Goal: Task Accomplishment & Management: Complete application form

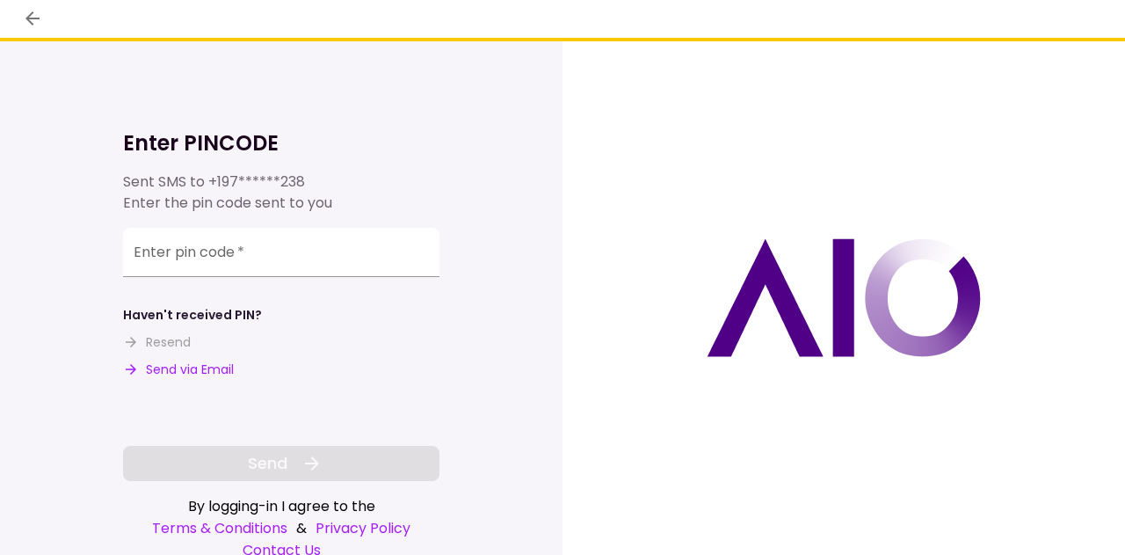
click at [192, 251] on div "Enter pin code   *" at bounding box center [281, 252] width 317 height 49
click at [175, 264] on input "Enter pin code   *" at bounding box center [281, 252] width 317 height 49
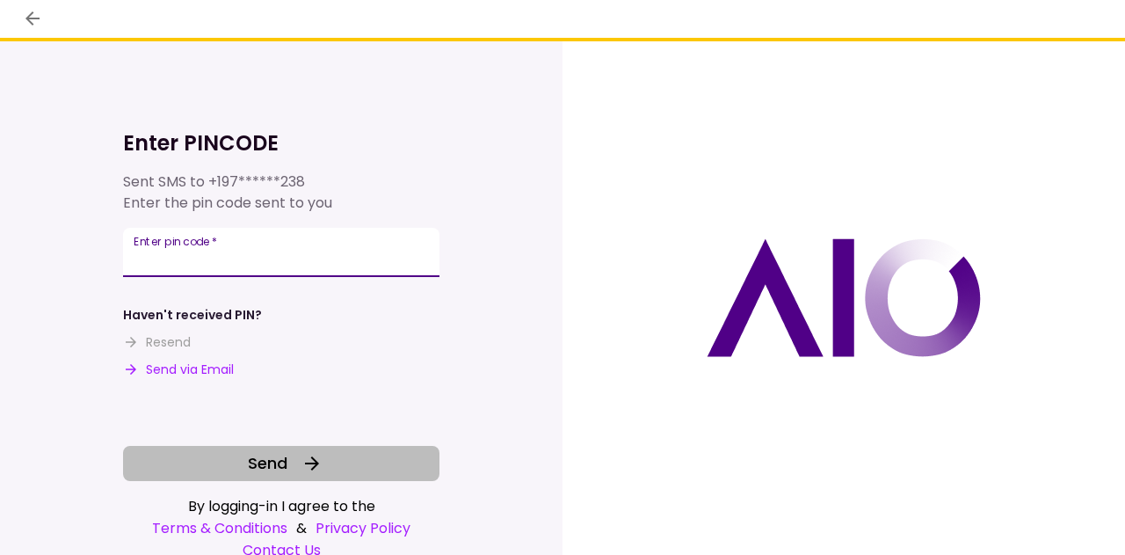
type input "******"
click at [304, 455] on icon at bounding box center [312, 463] width 21 height 21
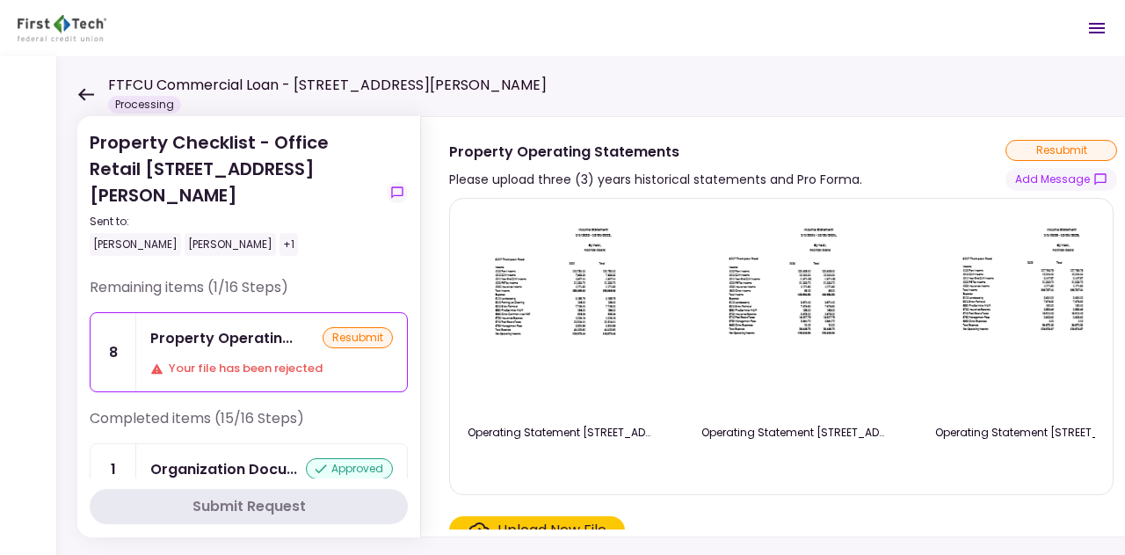
click at [356, 327] on div "resubmit" at bounding box center [358, 337] width 70 height 21
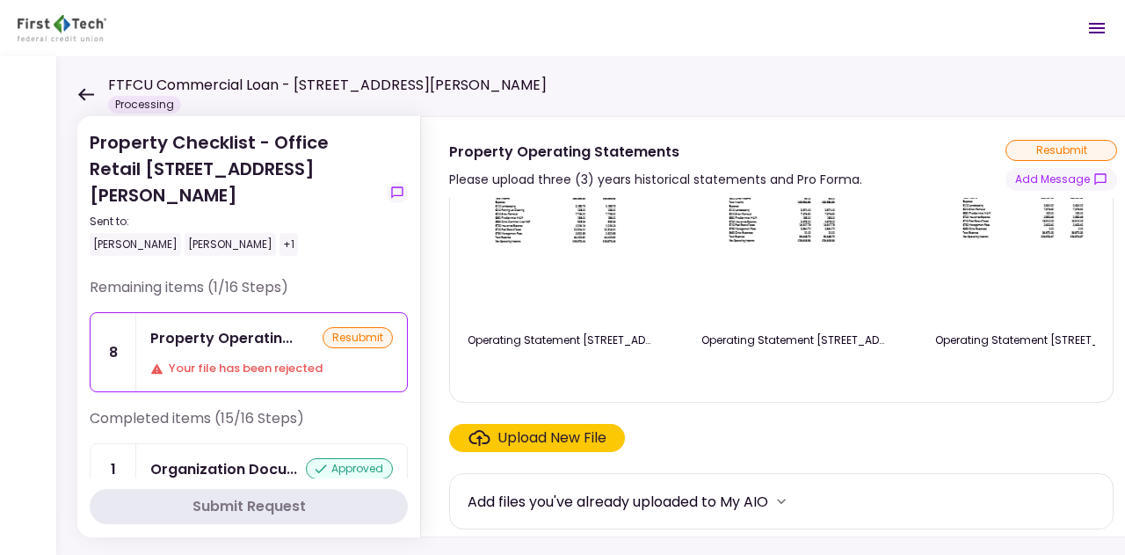
click at [549, 446] on div "Upload New File" at bounding box center [552, 437] width 109 height 21
click at [0, 0] on input "Upload New File" at bounding box center [0, 0] width 0 height 0
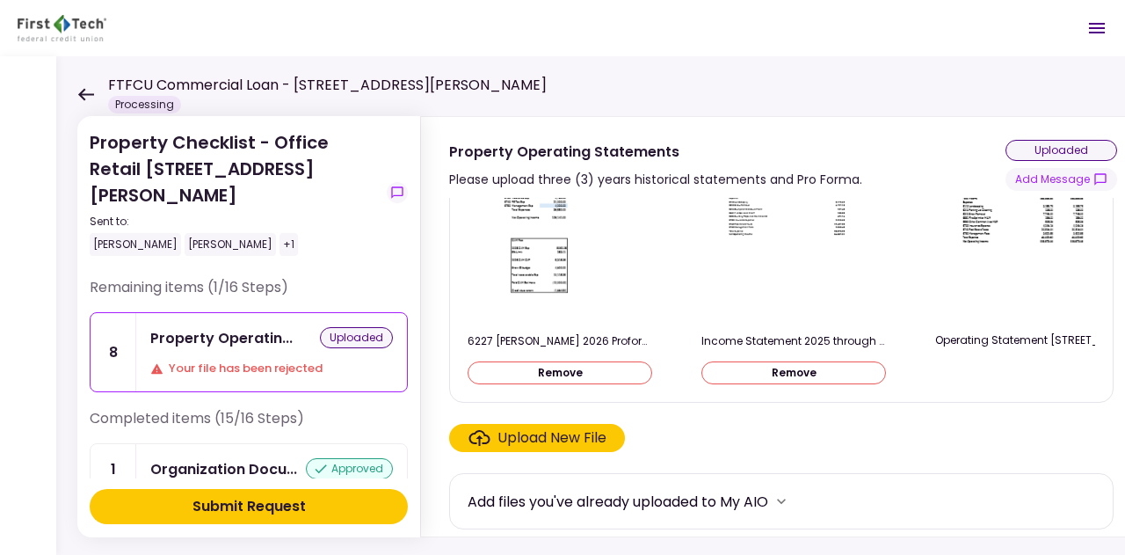
click at [249, 511] on div "Submit Request" at bounding box center [249, 506] width 113 height 21
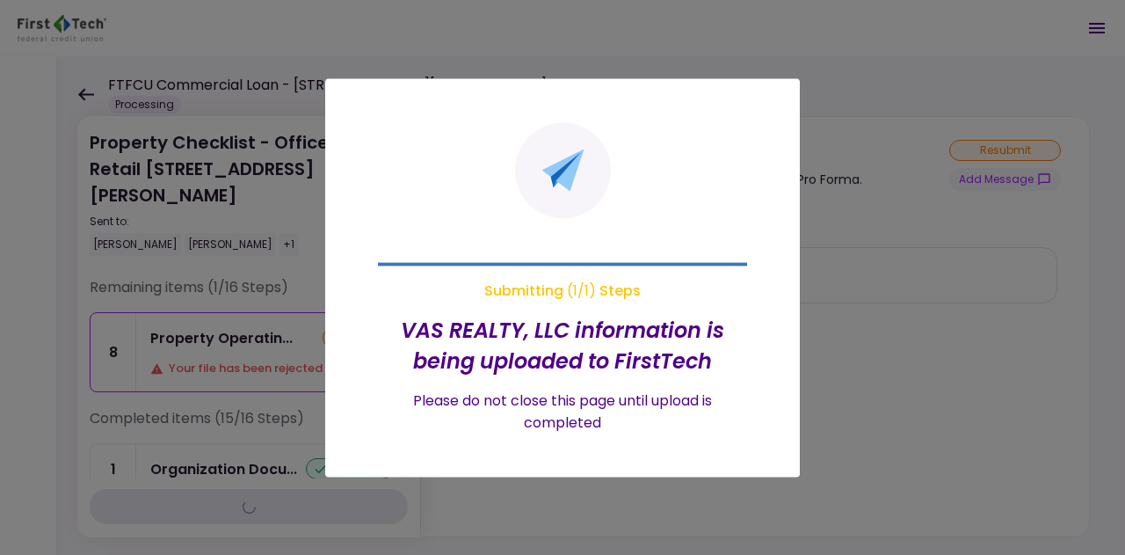
scroll to position [0, 0]
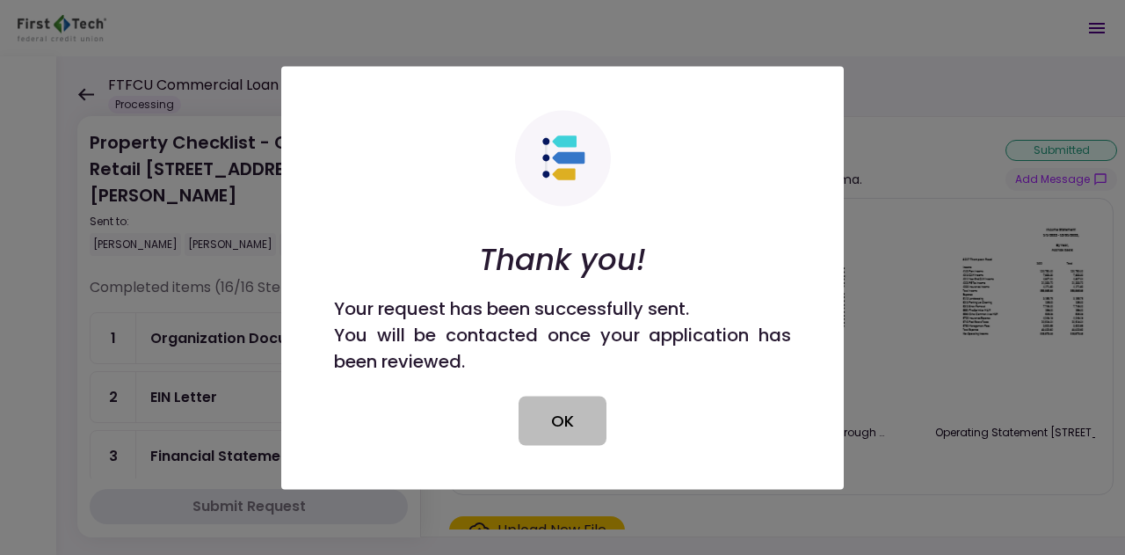
click at [562, 423] on button "OK" at bounding box center [563, 420] width 88 height 49
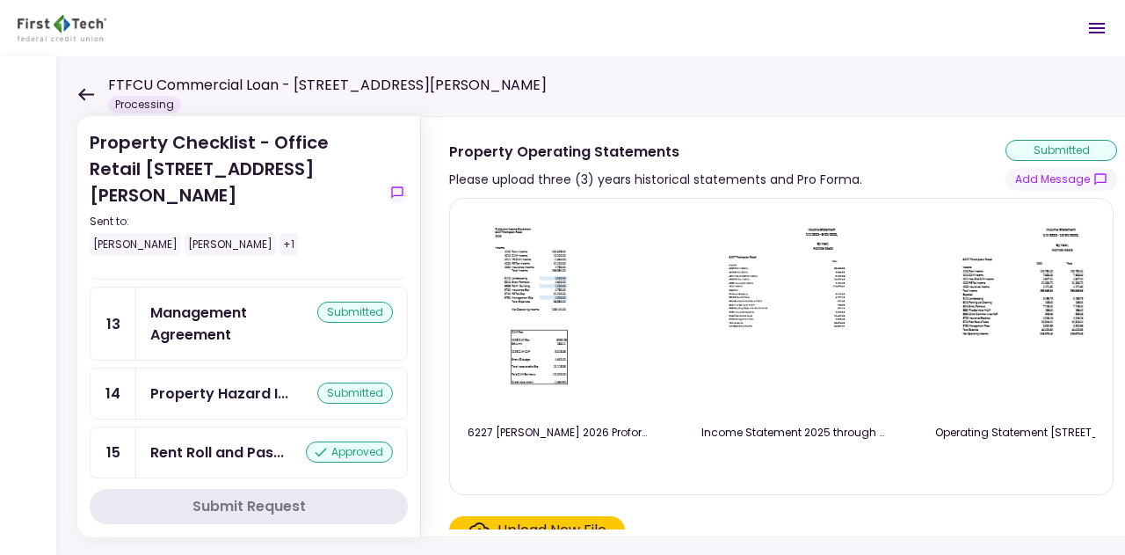
scroll to position [754, 0]
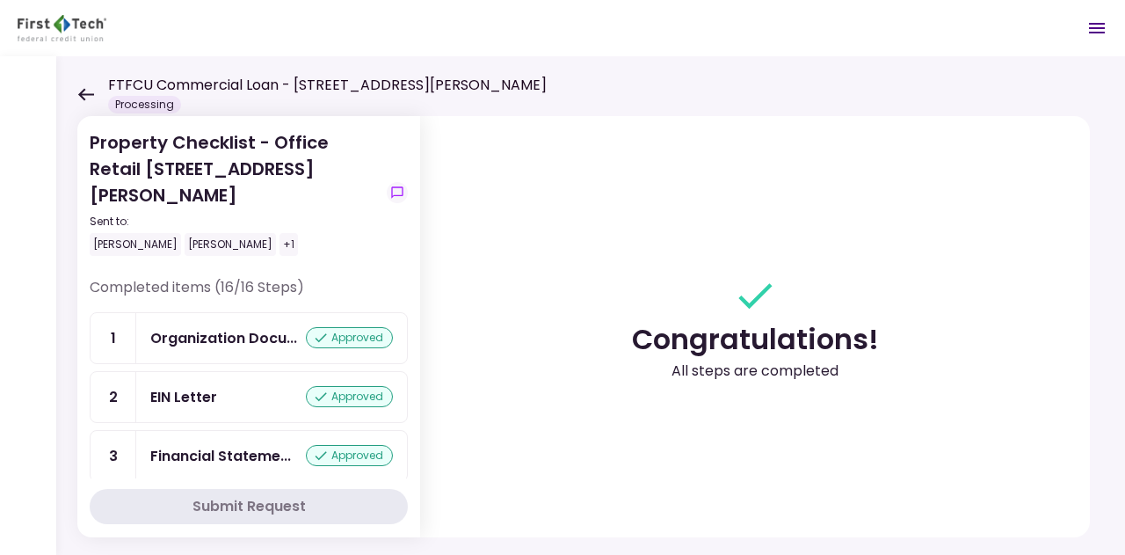
click at [281, 233] on div "+1" at bounding box center [289, 244] width 18 height 23
click at [264, 233] on div "[PERSON_NAME]" at bounding box center [230, 244] width 91 height 23
click at [250, 233] on div "[PERSON_NAME]" at bounding box center [230, 244] width 91 height 23
click at [280, 233] on div "+1" at bounding box center [289, 244] width 18 height 23
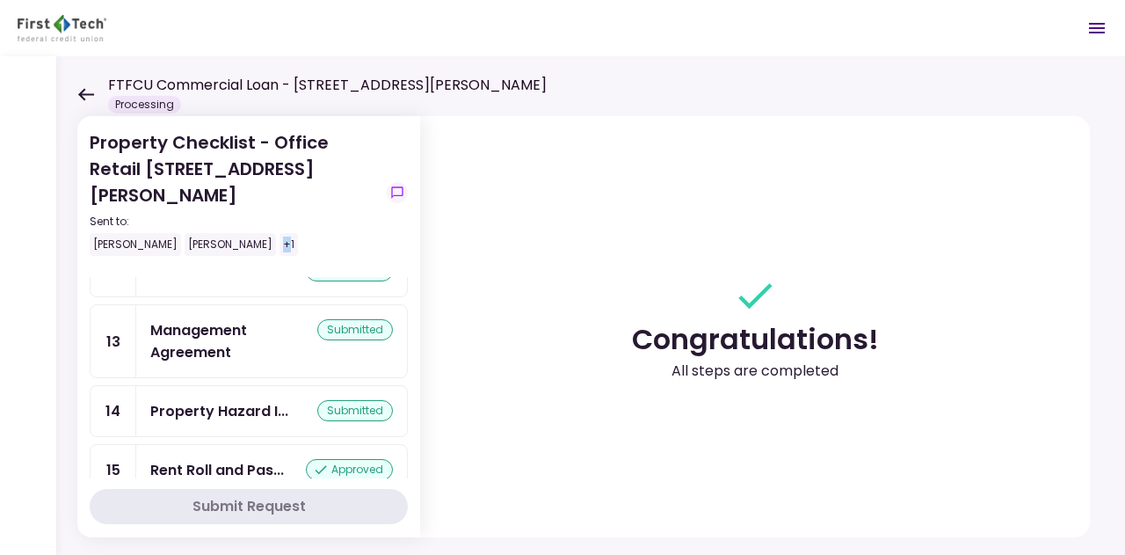
scroll to position [754, 0]
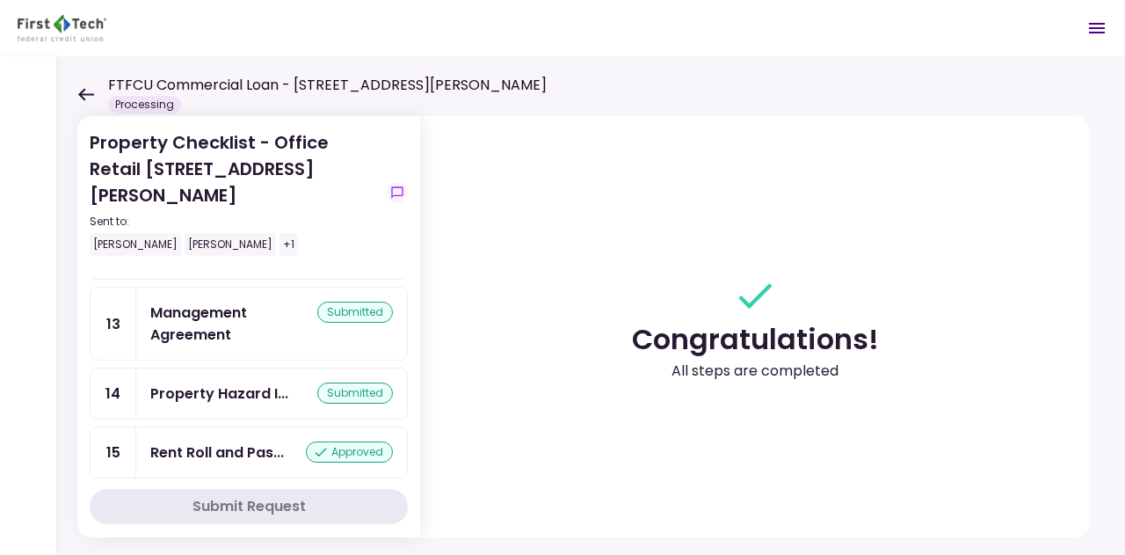
click at [85, 95] on icon at bounding box center [85, 94] width 17 height 13
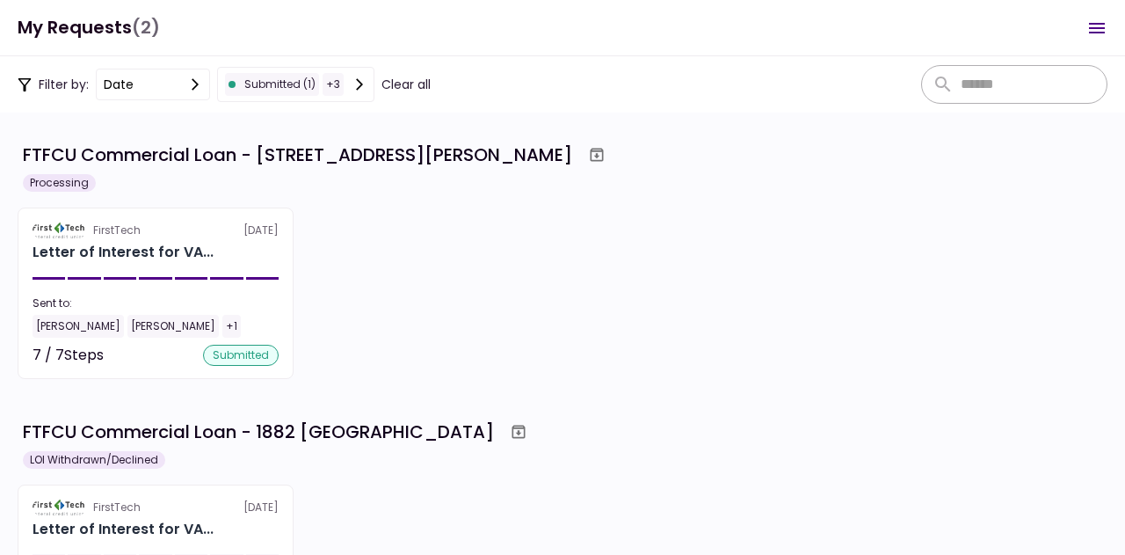
click at [74, 38] on h1 "My Requests (2)" at bounding box center [89, 28] width 142 height 36
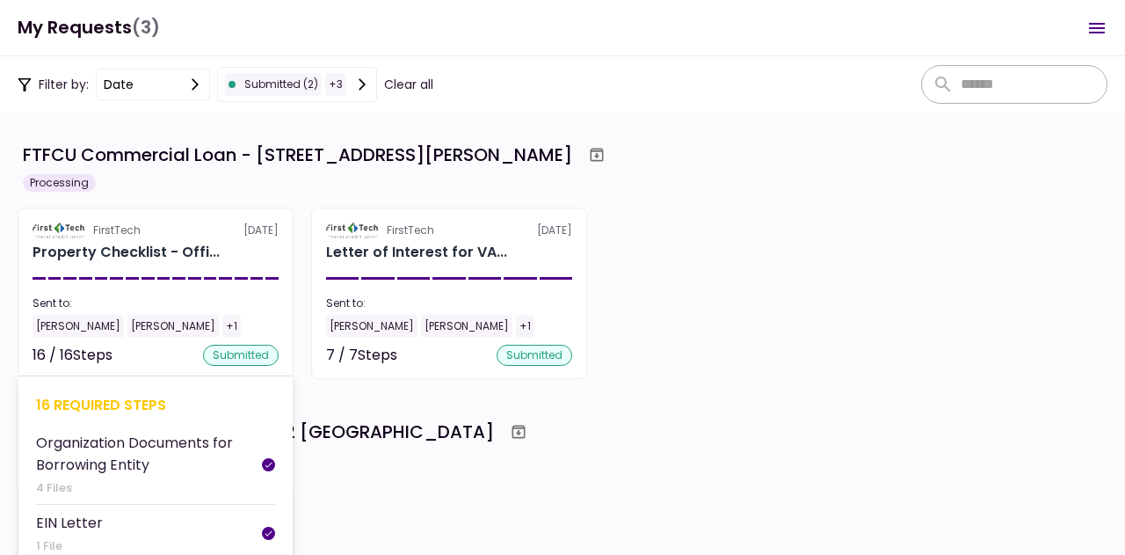
click at [163, 282] on section "FirstTech [DATE] Property Checklist - Offi... Sent to: [PERSON_NAME] [PERSON_NA…" at bounding box center [156, 293] width 276 height 171
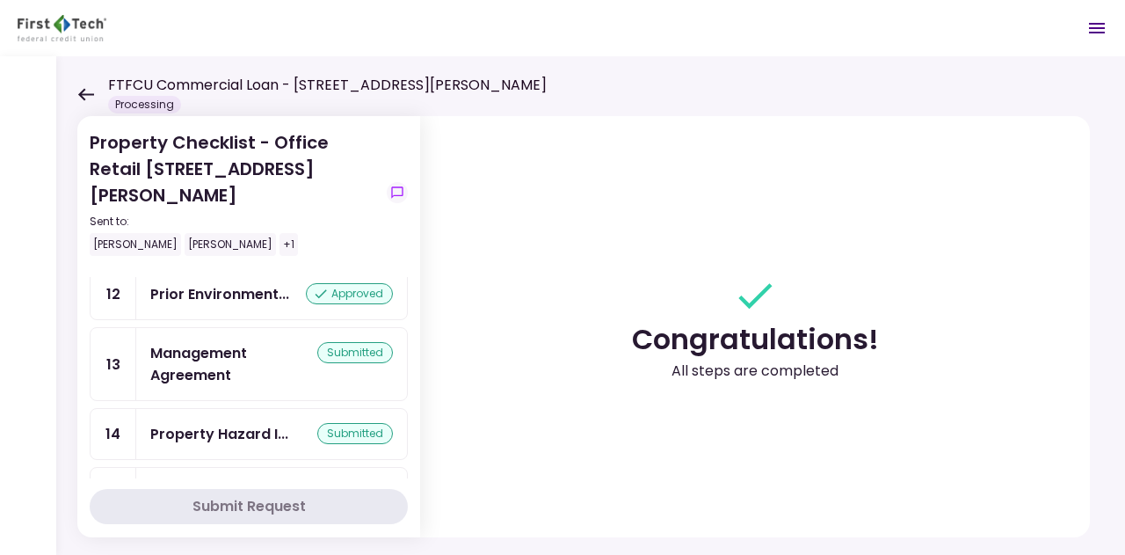
scroll to position [699, 0]
